Goal: Transaction & Acquisition: Purchase product/service

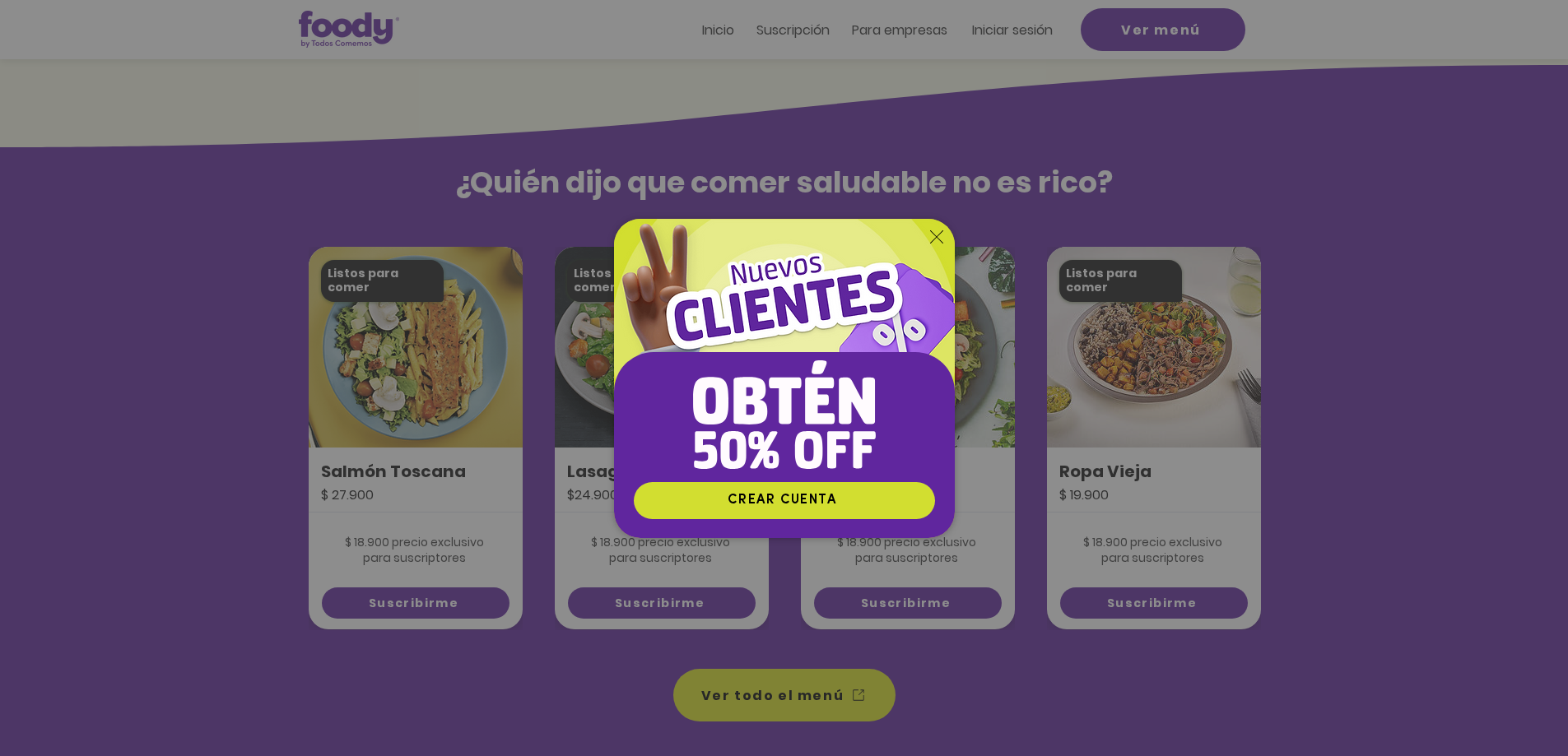
click at [935, 238] on icon "Volver al sitio" at bounding box center [936, 237] width 14 height 14
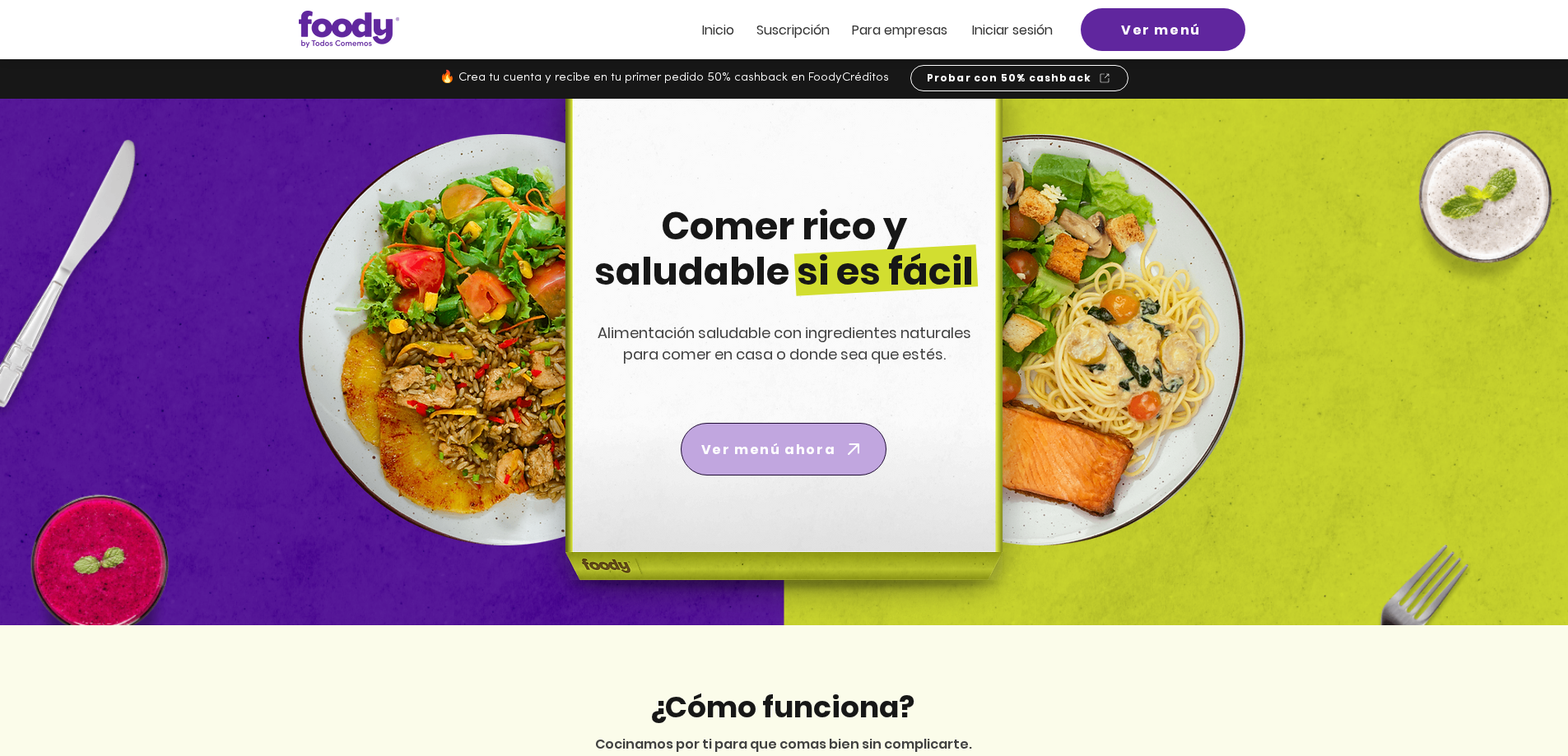
click at [800, 460] on span "Ver menú ahora" at bounding box center [783, 450] width 199 height 47
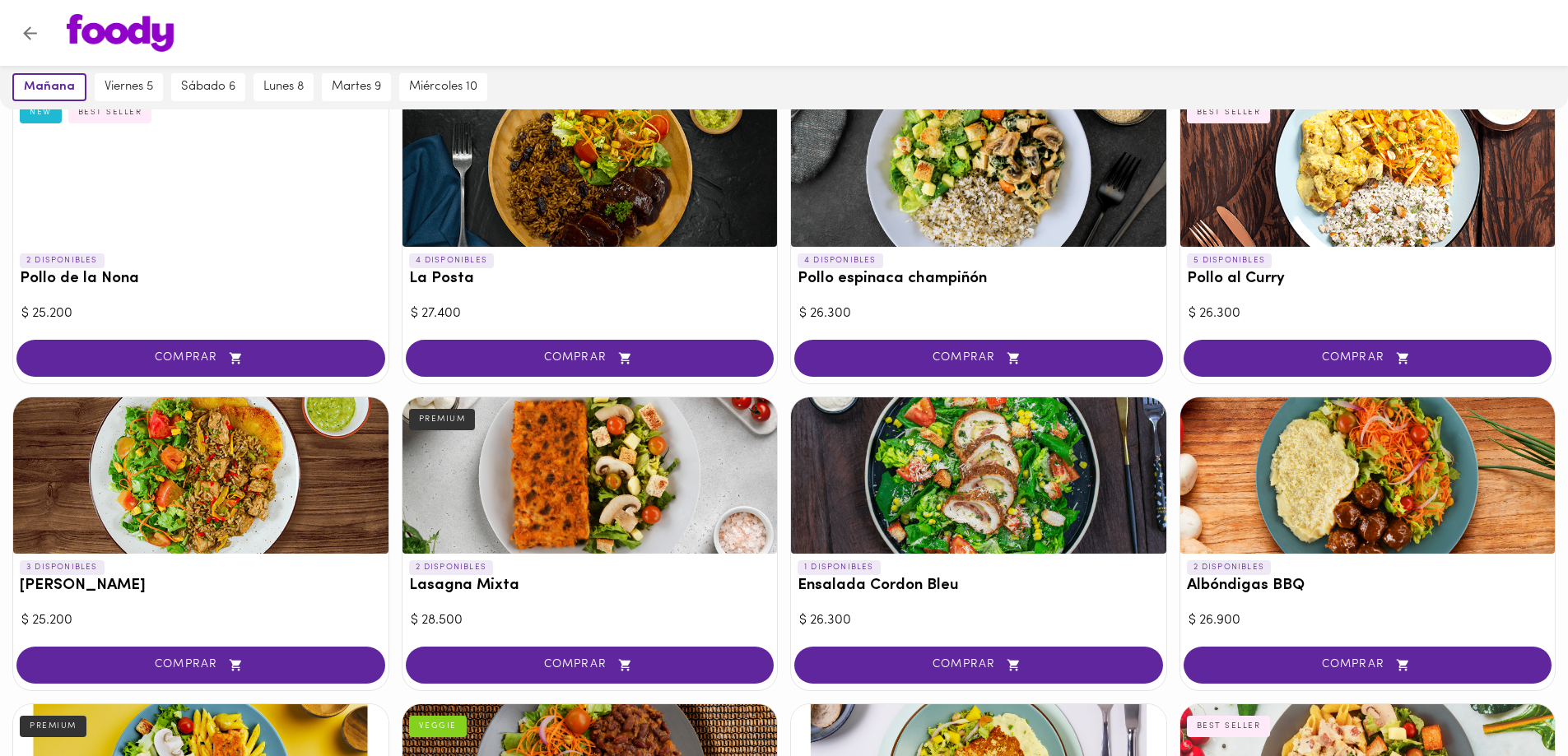
scroll to position [740, 0]
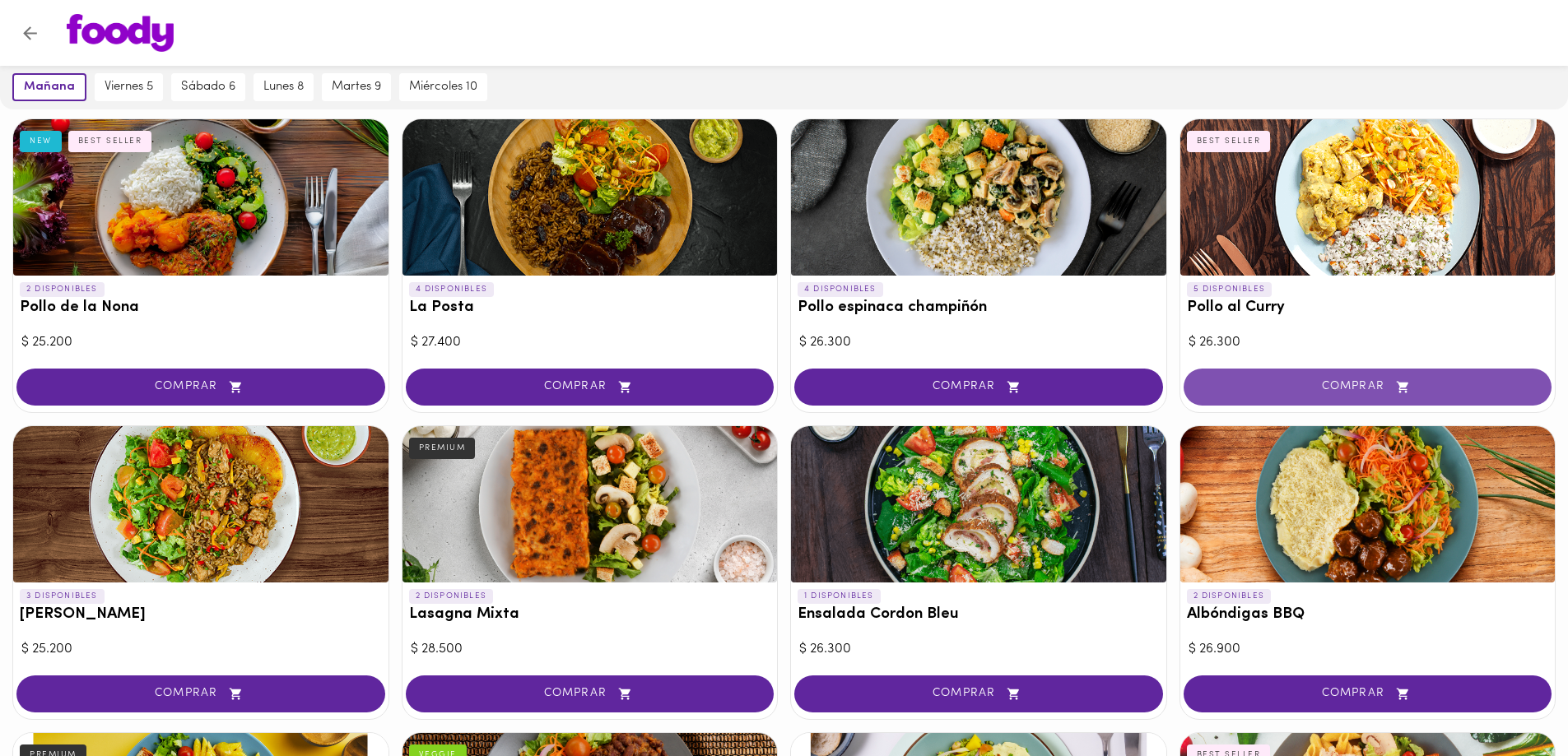
click at [1234, 369] on button "COMPRAR" at bounding box center [1367, 387] width 368 height 37
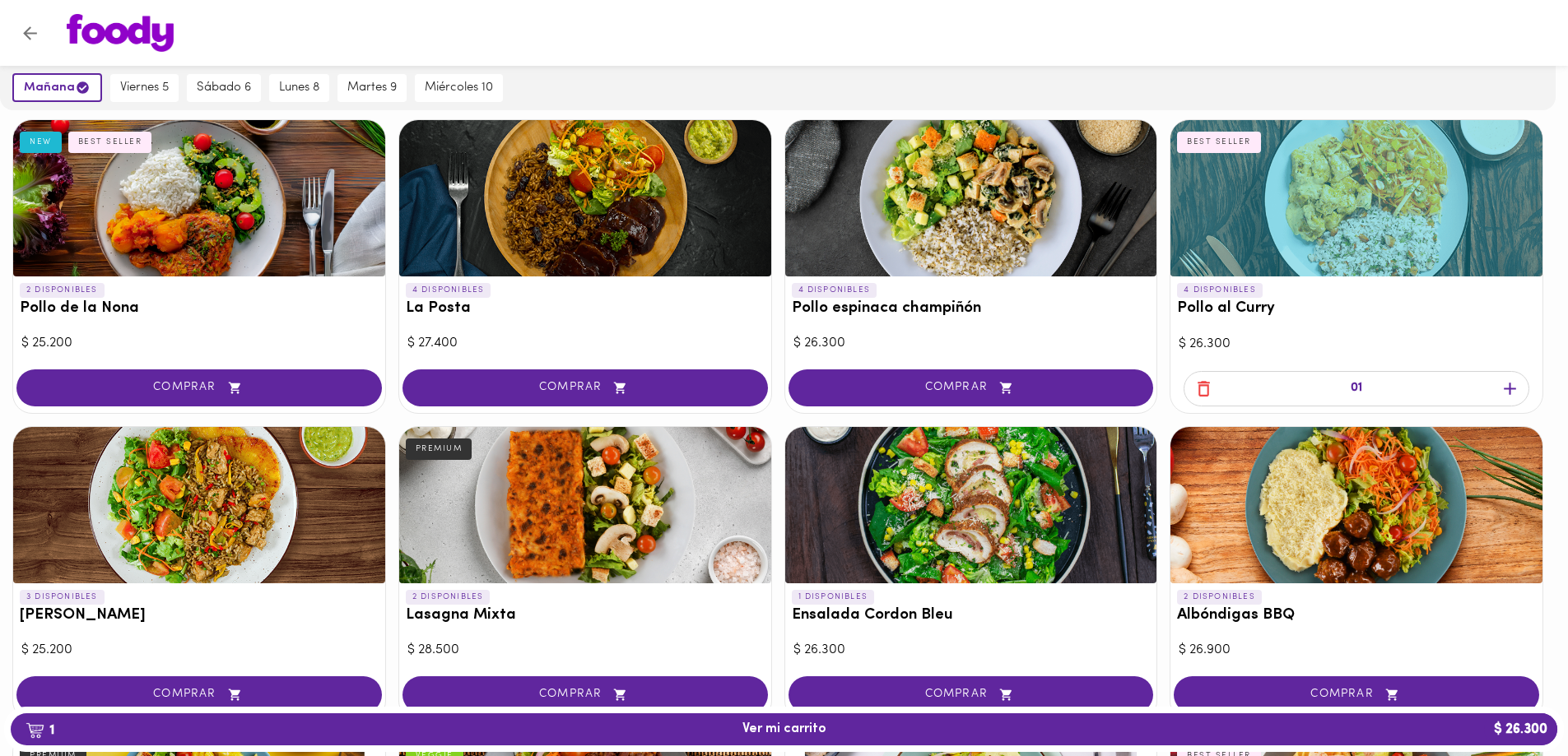
scroll to position [741, 0]
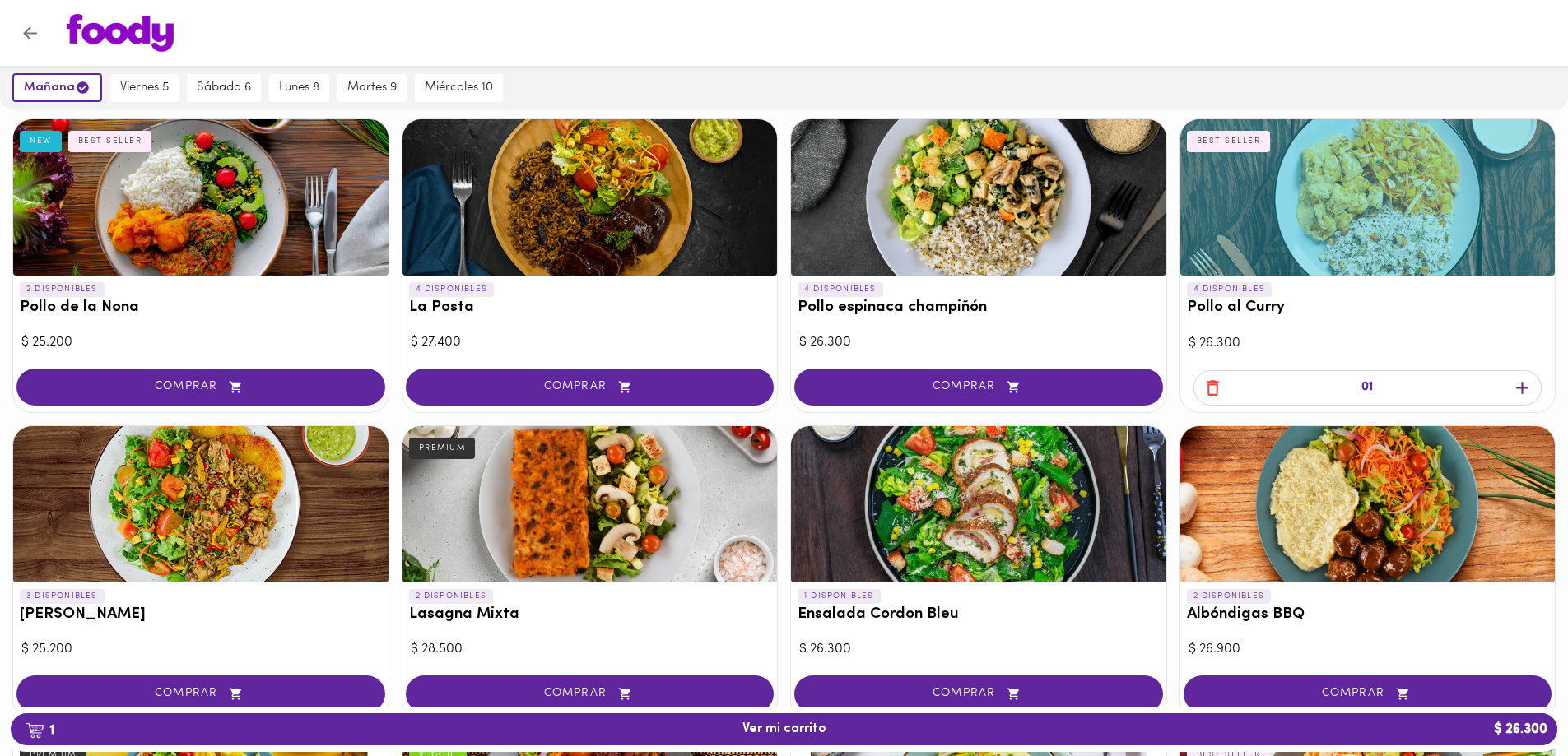
click at [1217, 387] on icon "button" at bounding box center [1212, 388] width 13 height 16
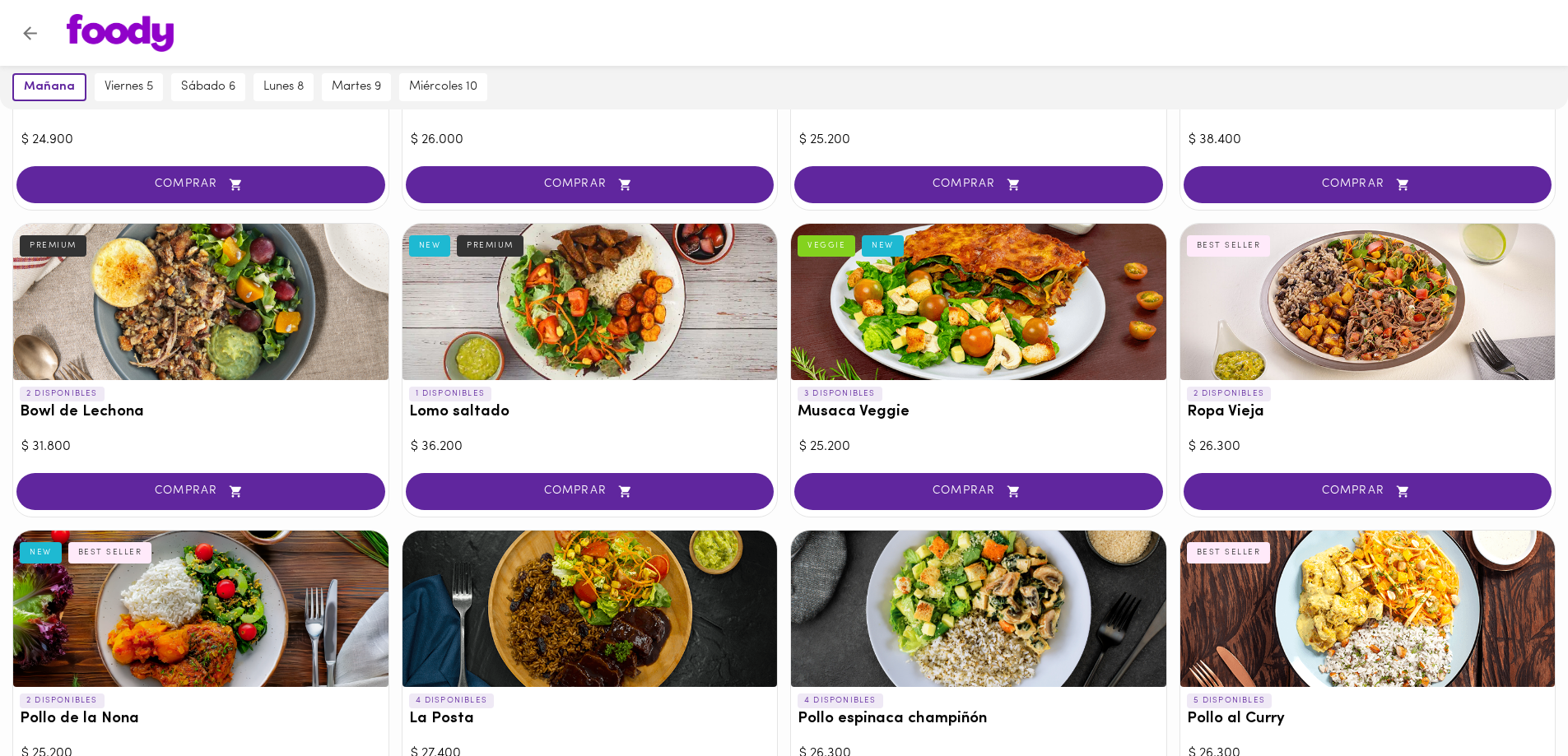
scroll to position [0, 0]
